Goal: Information Seeking & Learning: Learn about a topic

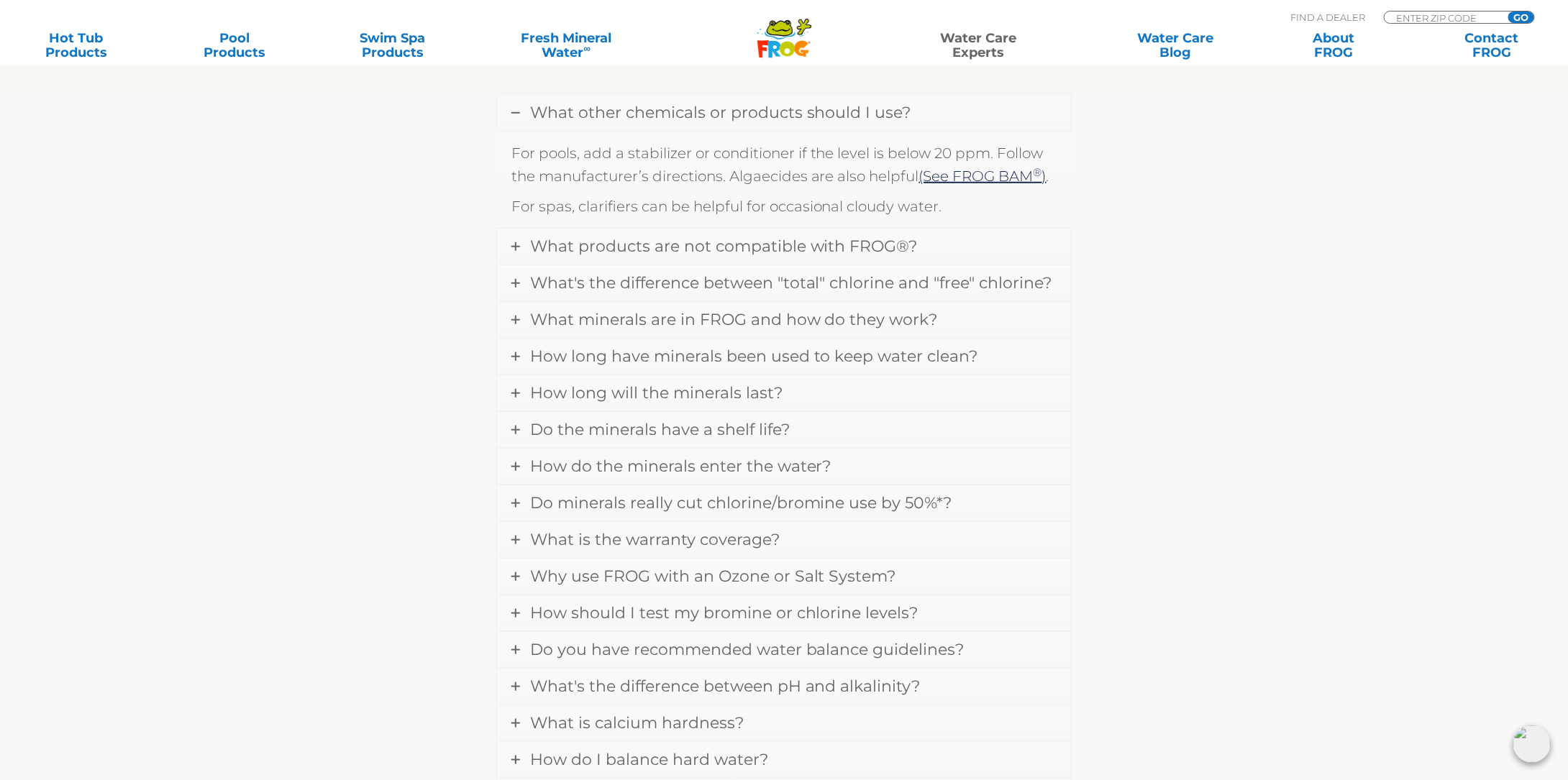
scroll to position [575, 0]
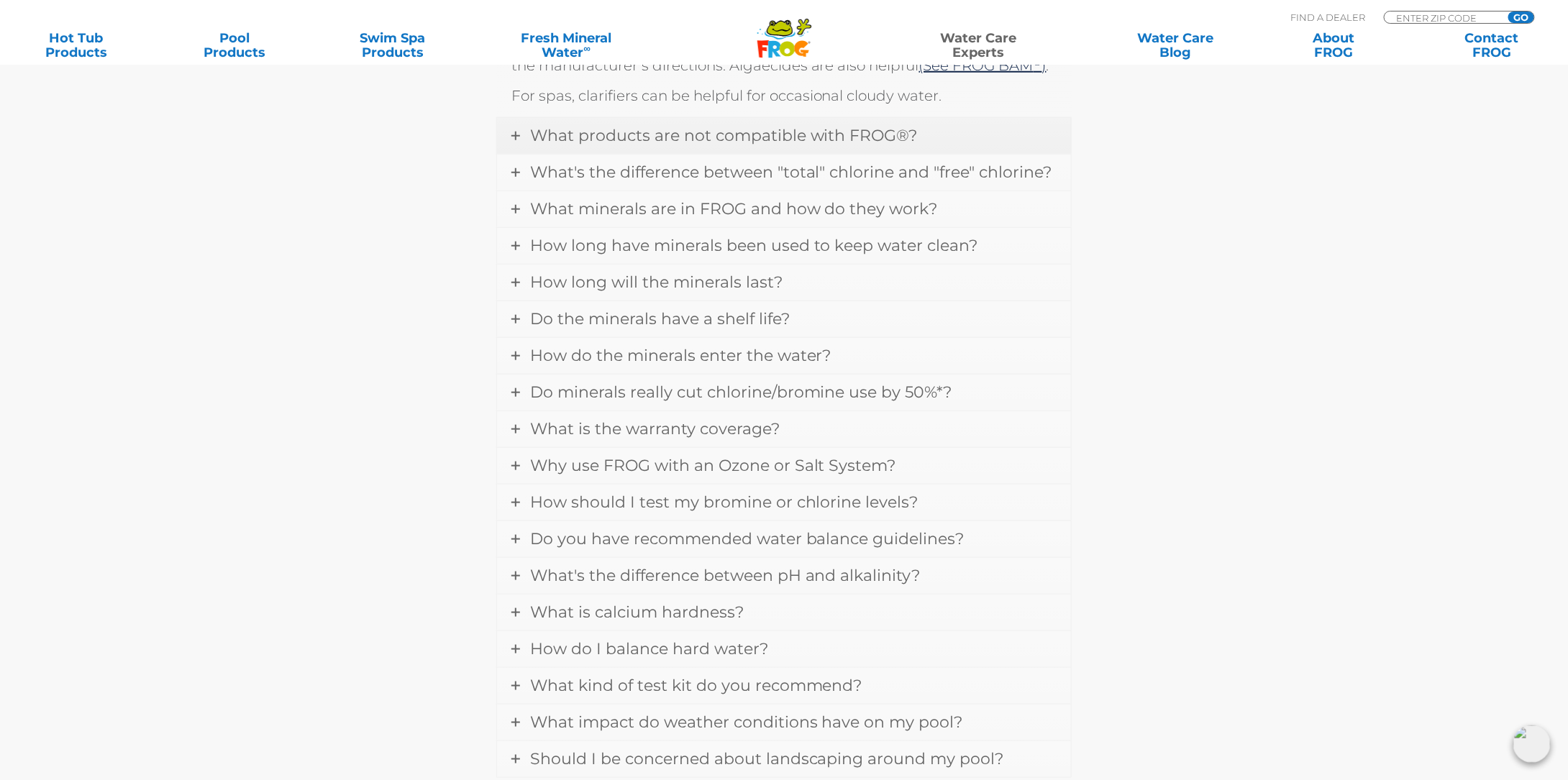
click at [513, 134] on icon at bounding box center [515, 135] width 8 height 8
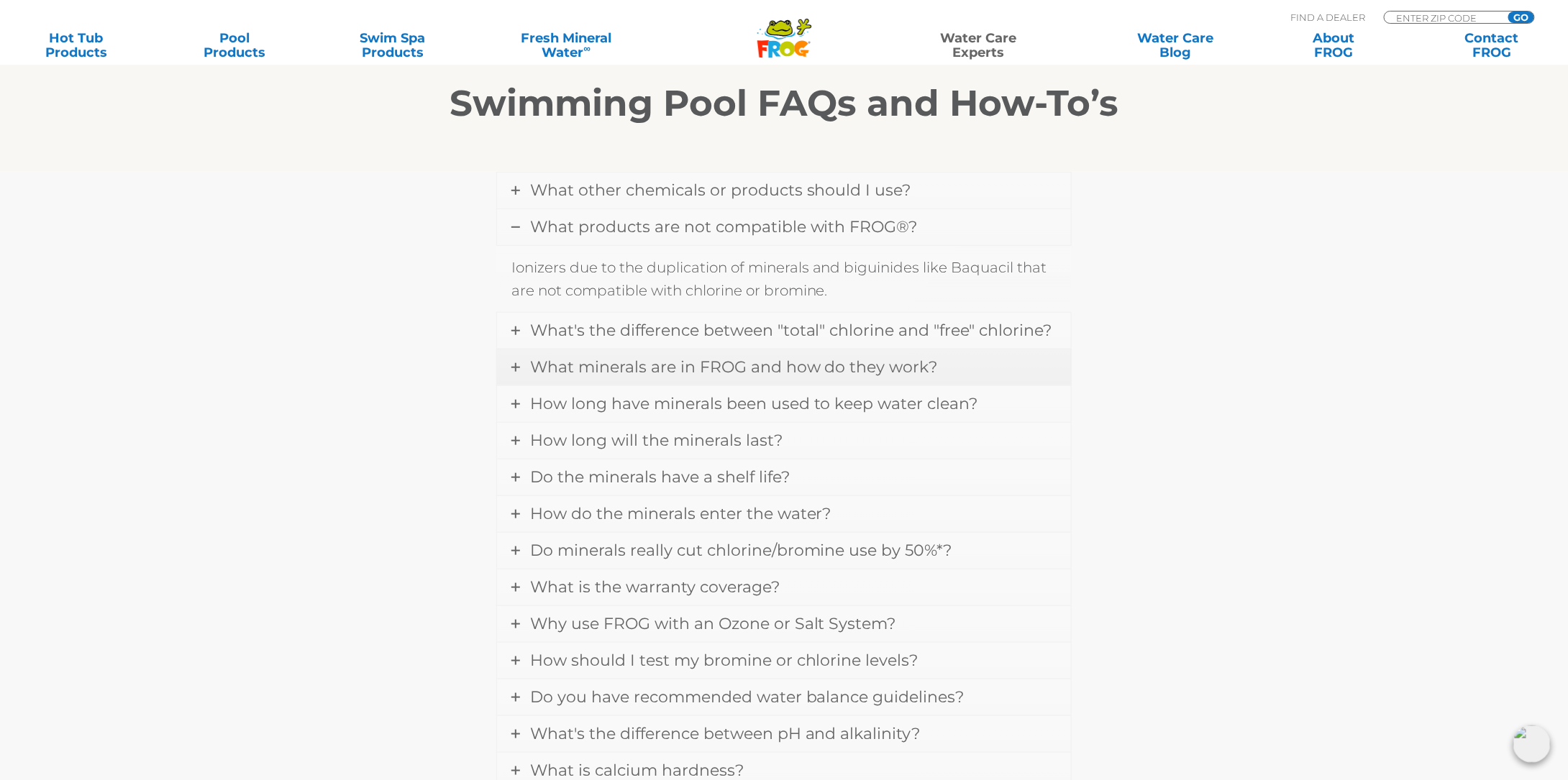
scroll to position [367, 0]
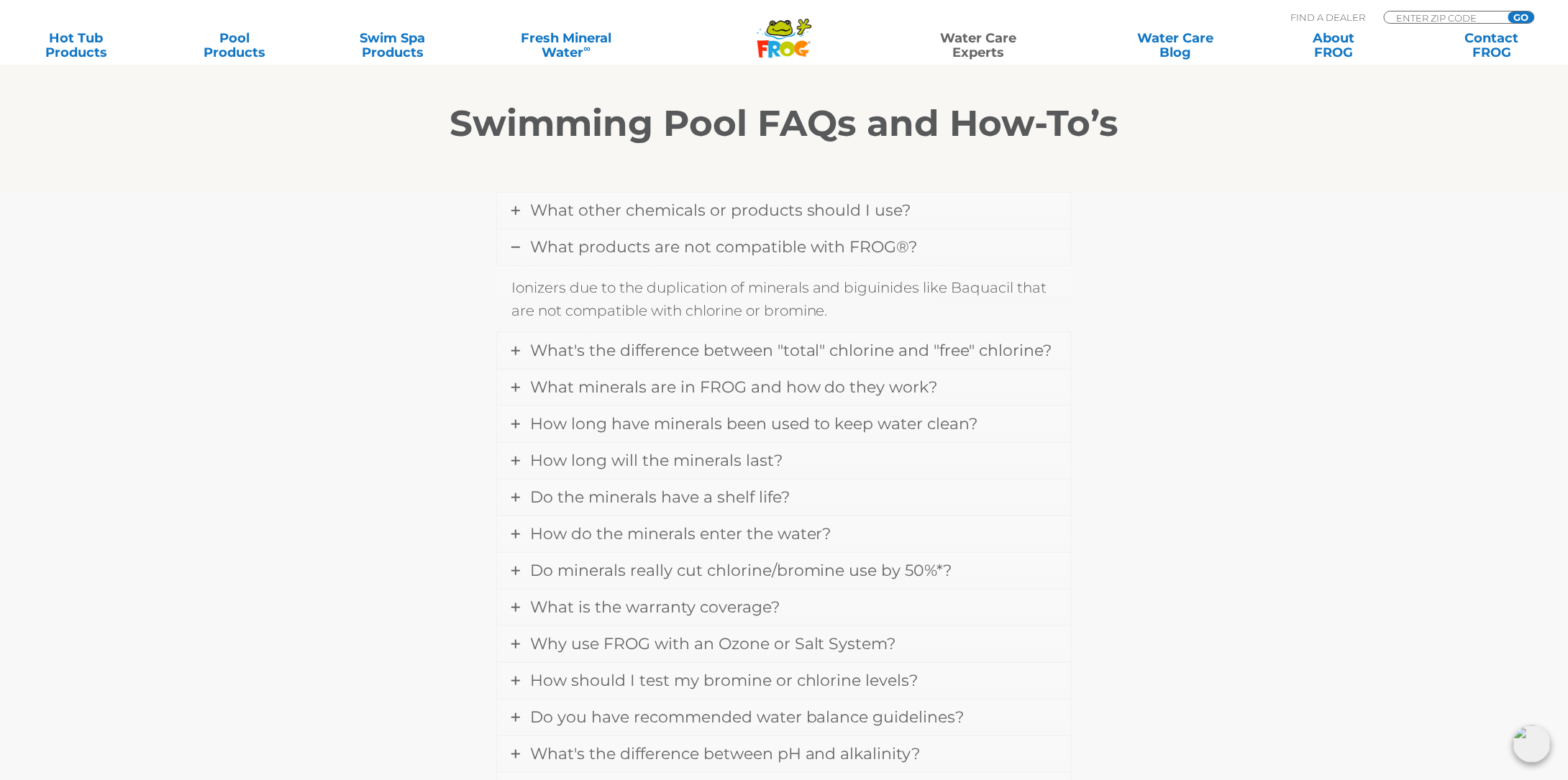
click at [515, 245] on icon at bounding box center [515, 247] width 8 height 8
click at [515, 244] on icon at bounding box center [515, 247] width 8 height 8
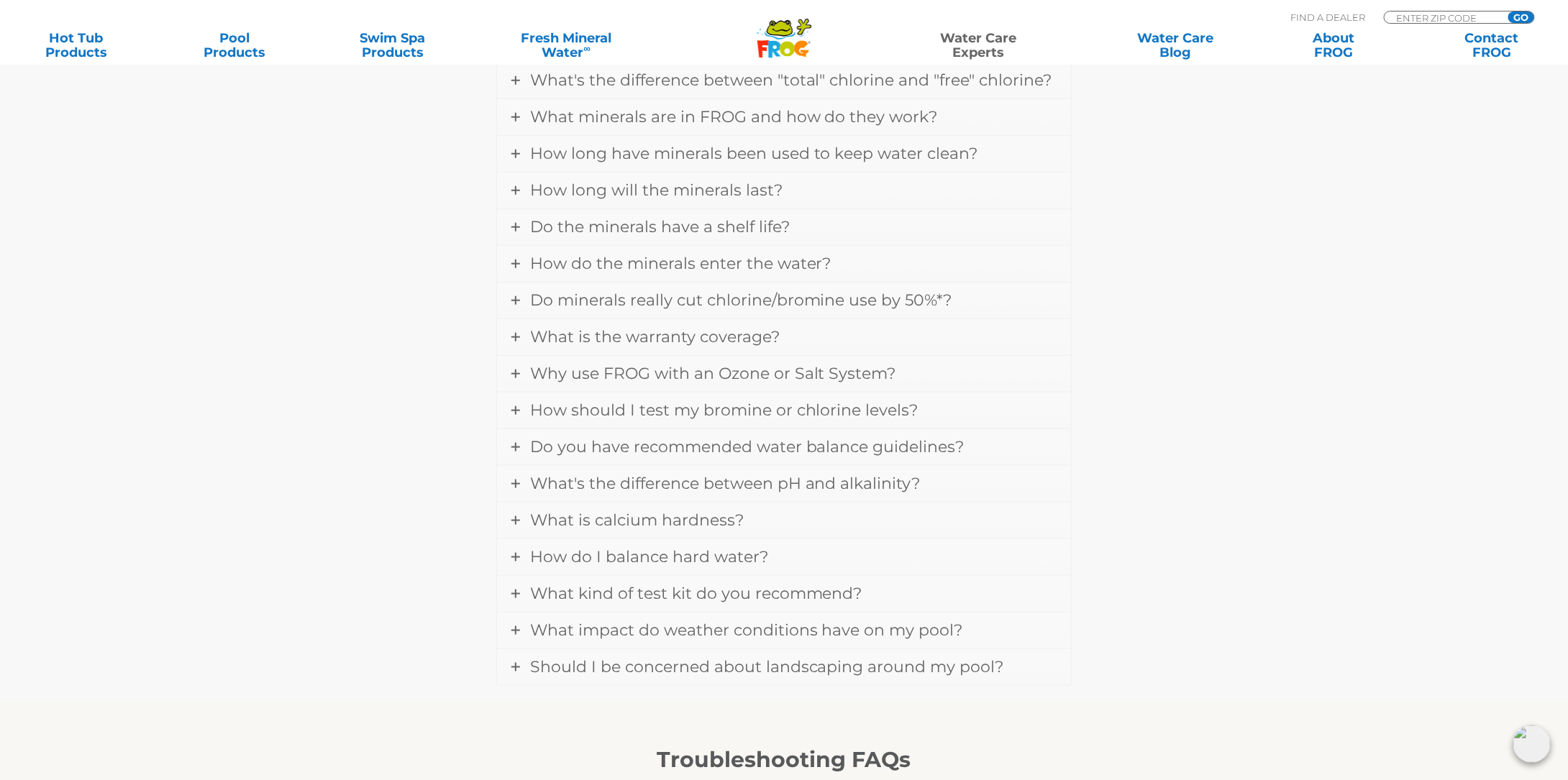
scroll to position [655, 0]
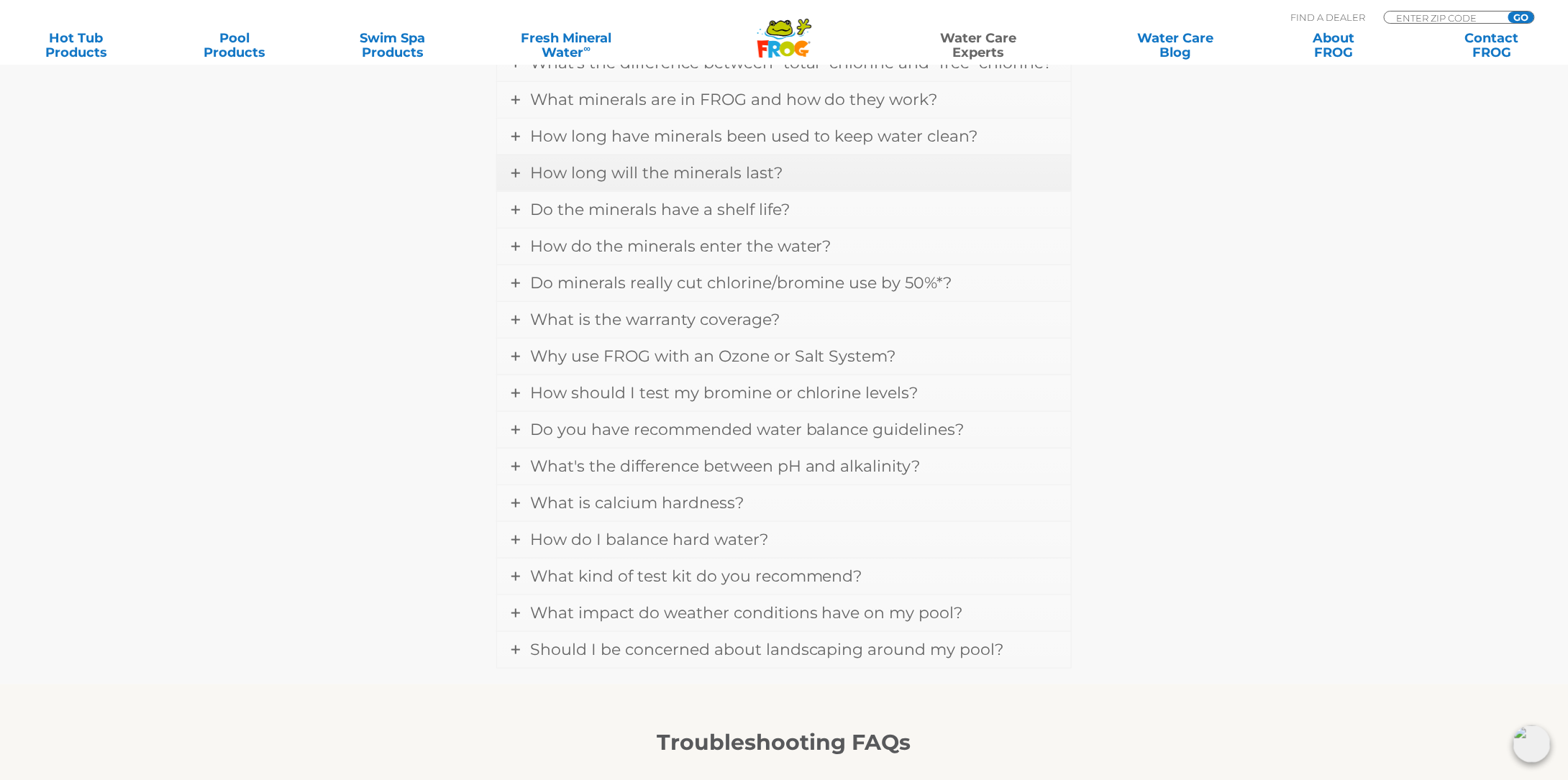
click at [513, 169] on icon at bounding box center [515, 173] width 8 height 8
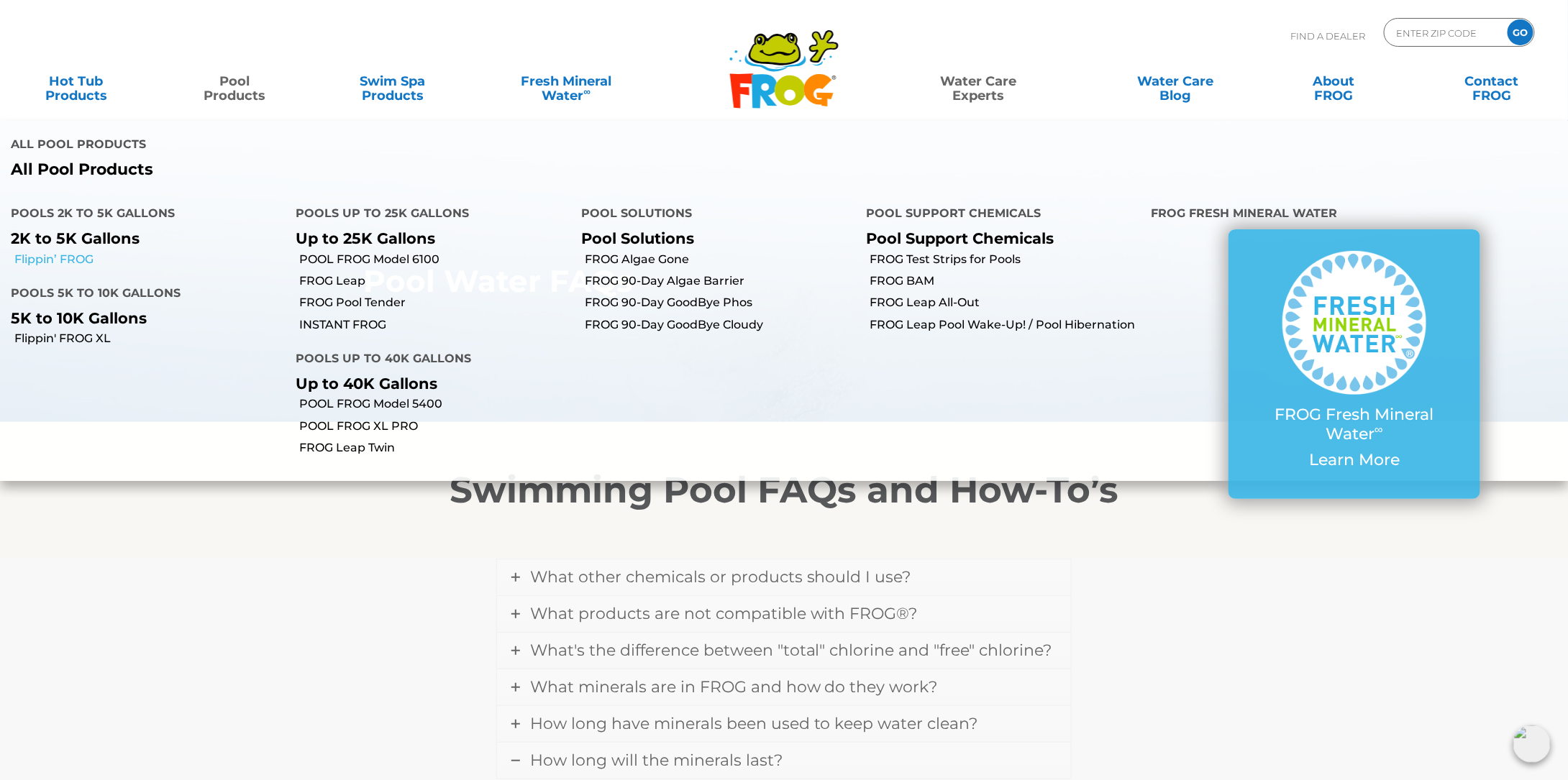
click at [64, 252] on link "Flippin’ FROG" at bounding box center [150, 259] width 271 height 16
